Goal: Task Accomplishment & Management: Complete application form

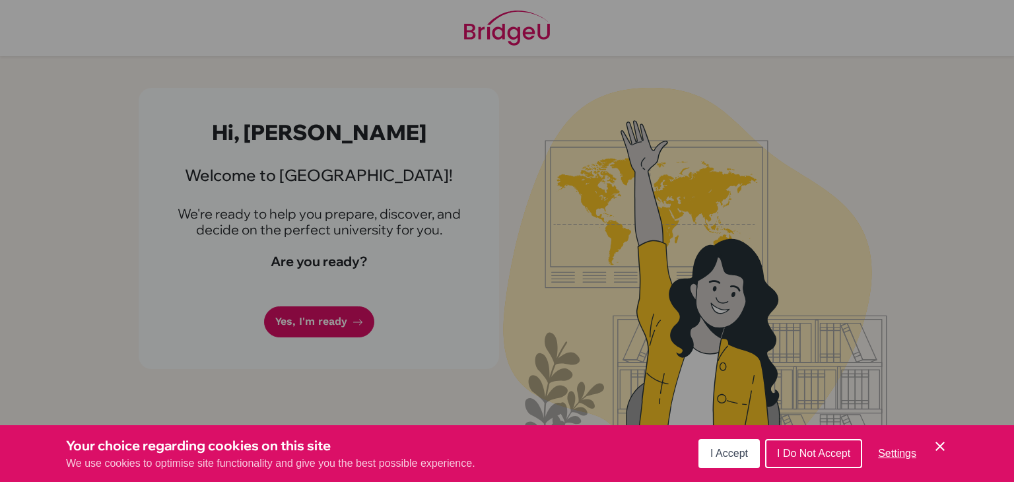
click at [727, 455] on span "I Accept" at bounding box center [729, 452] width 38 height 11
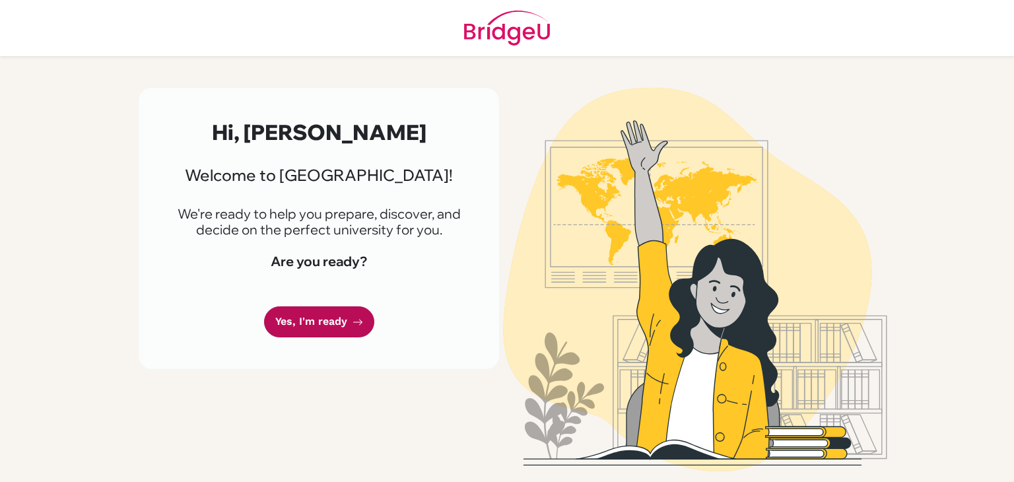
click at [329, 316] on link "Yes, I'm ready" at bounding box center [319, 321] width 110 height 31
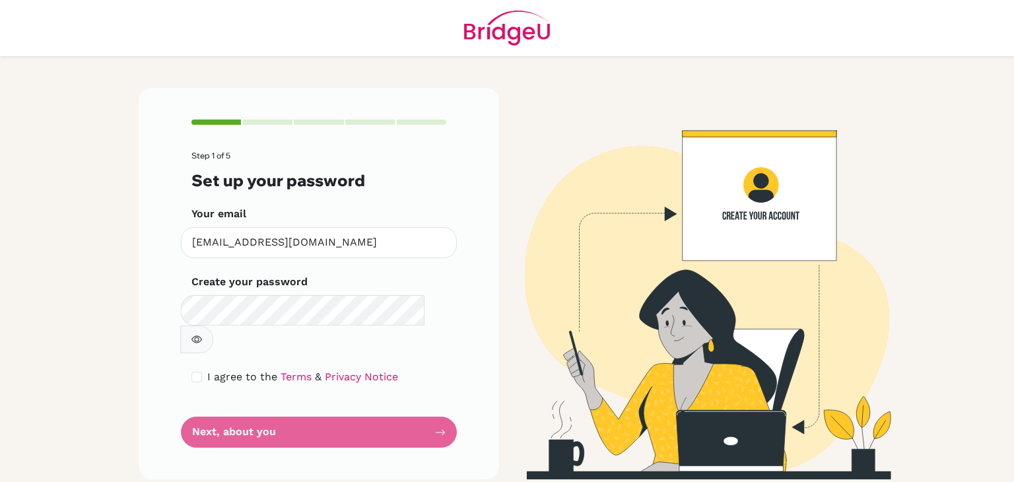
click at [387, 407] on form "Step 1 of 5 Set up your password Your email [EMAIL_ADDRESS][DOMAIN_NAME] Invali…" at bounding box center [318, 299] width 255 height 296
click at [292, 370] on link "Terms" at bounding box center [296, 376] width 31 height 13
click at [195, 372] on input "checkbox" at bounding box center [196, 377] width 11 height 11
checkbox input "true"
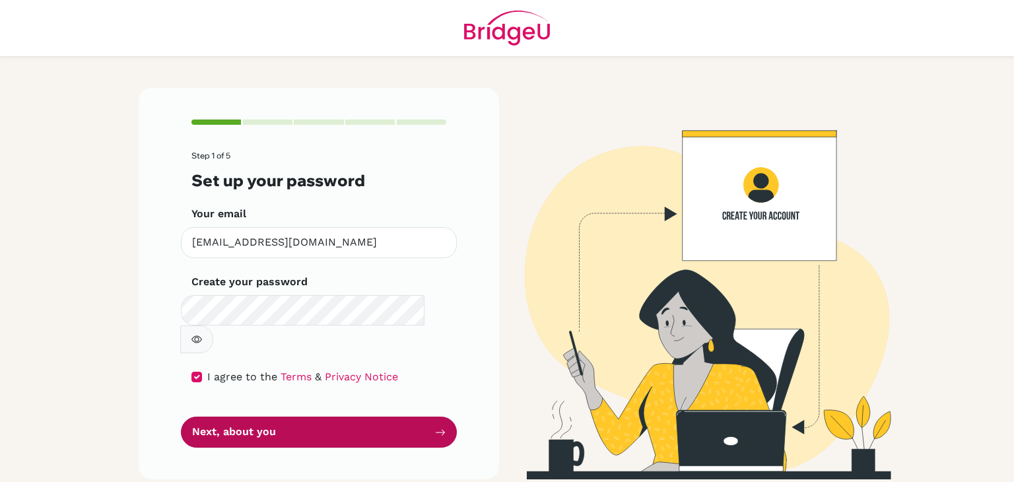
click at [358, 416] on button "Next, about you" at bounding box center [319, 431] width 276 height 31
